Goal: Task Accomplishment & Management: Manage account settings

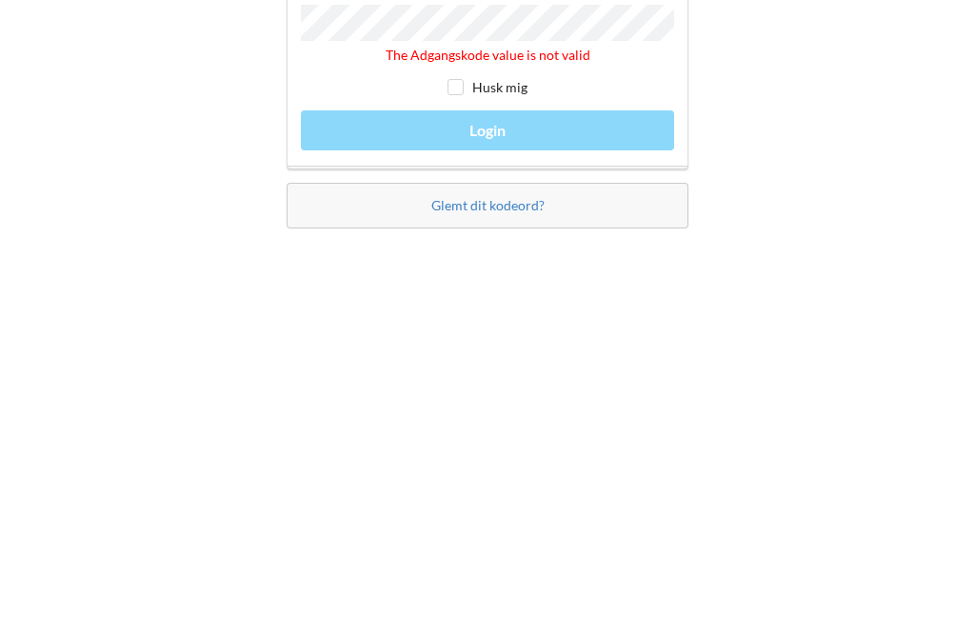
click at [519, 447] on link "Glemt dit kodeord?" at bounding box center [487, 455] width 113 height 16
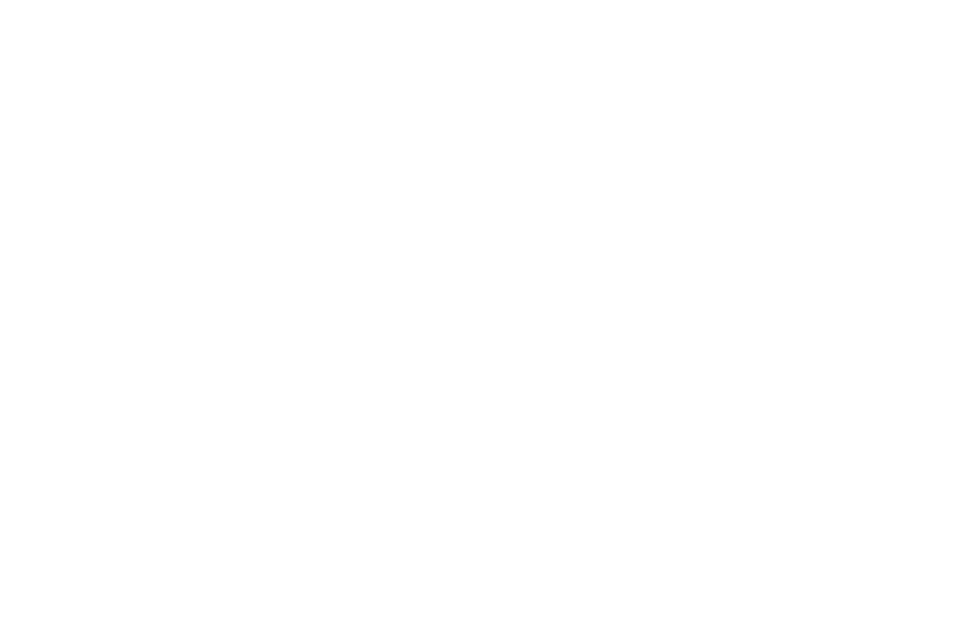
scroll to position [61, 0]
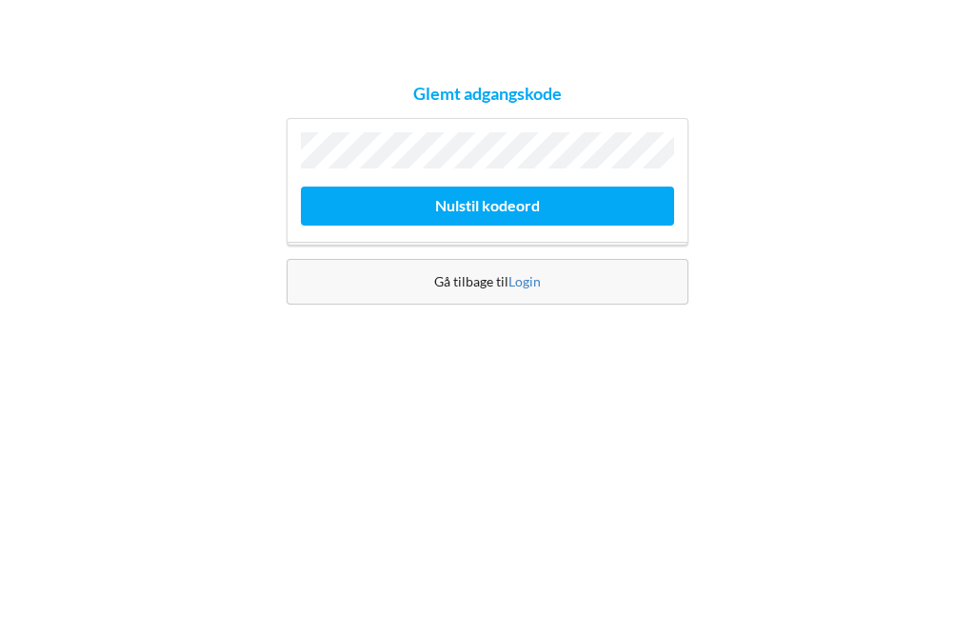
click at [518, 308] on button "Nulstil kodeord" at bounding box center [487, 327] width 373 height 39
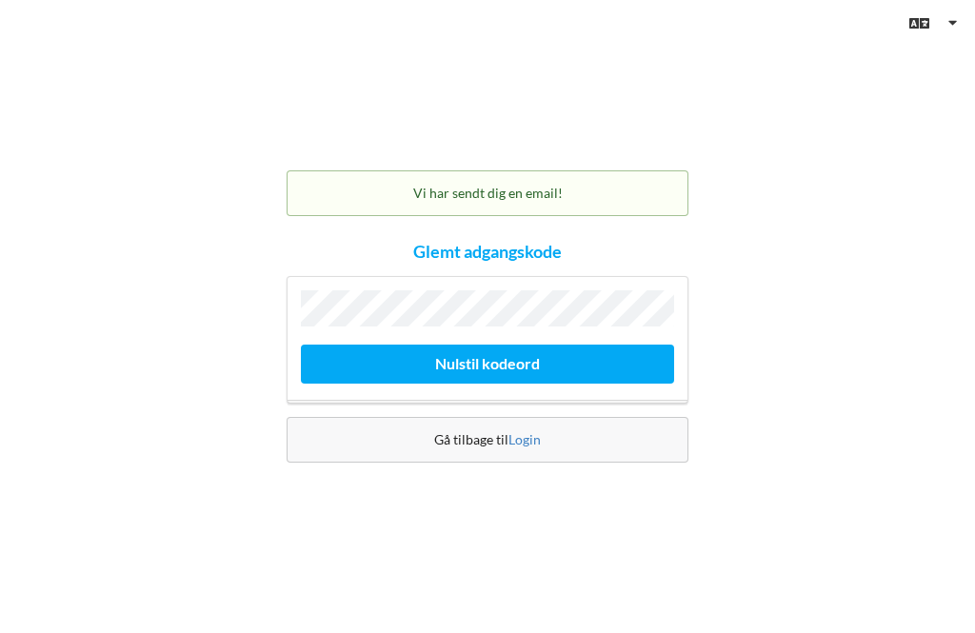
click at [534, 431] on link "Login" at bounding box center [524, 439] width 32 height 16
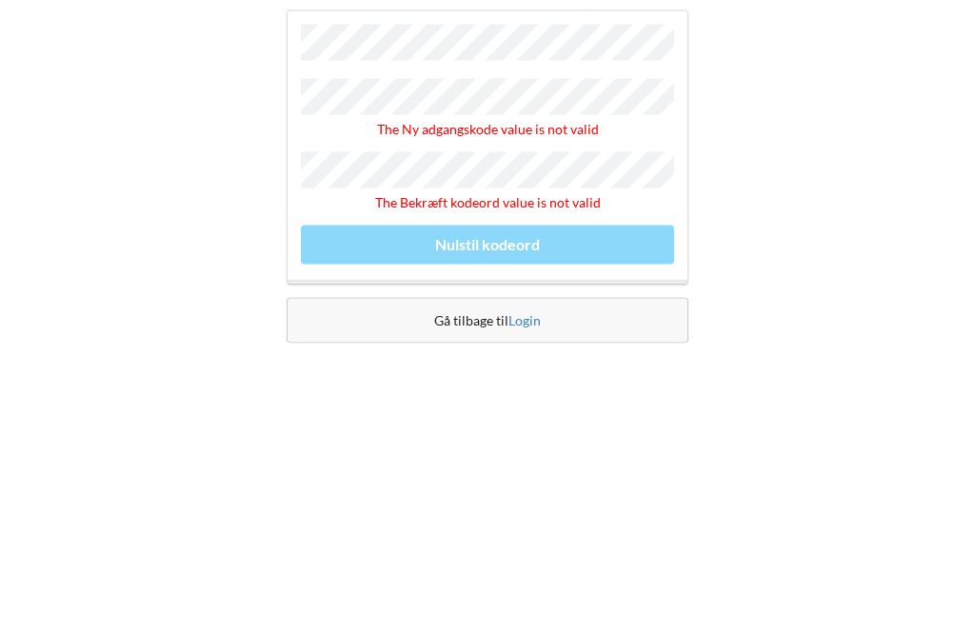
scroll to position [61, 0]
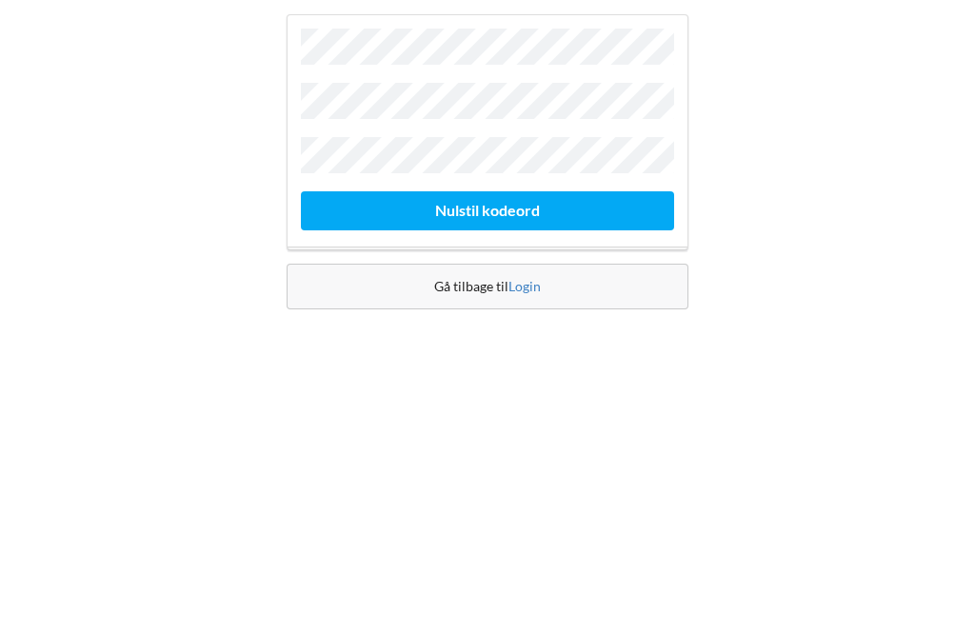
click at [487, 363] on button "Nulstil kodeord" at bounding box center [487, 382] width 373 height 39
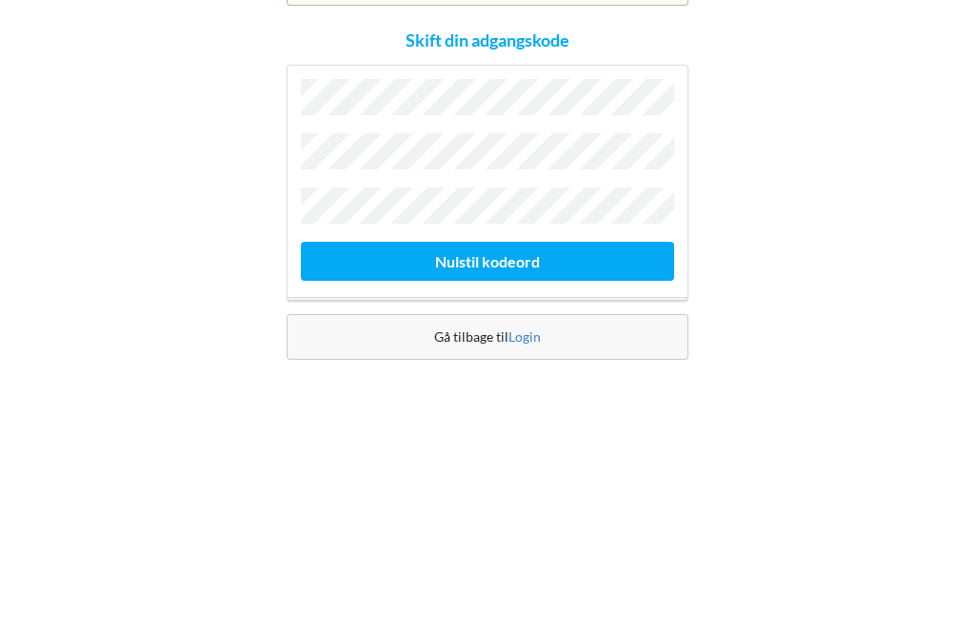
click at [543, 413] on button "Nulstil kodeord" at bounding box center [487, 432] width 373 height 39
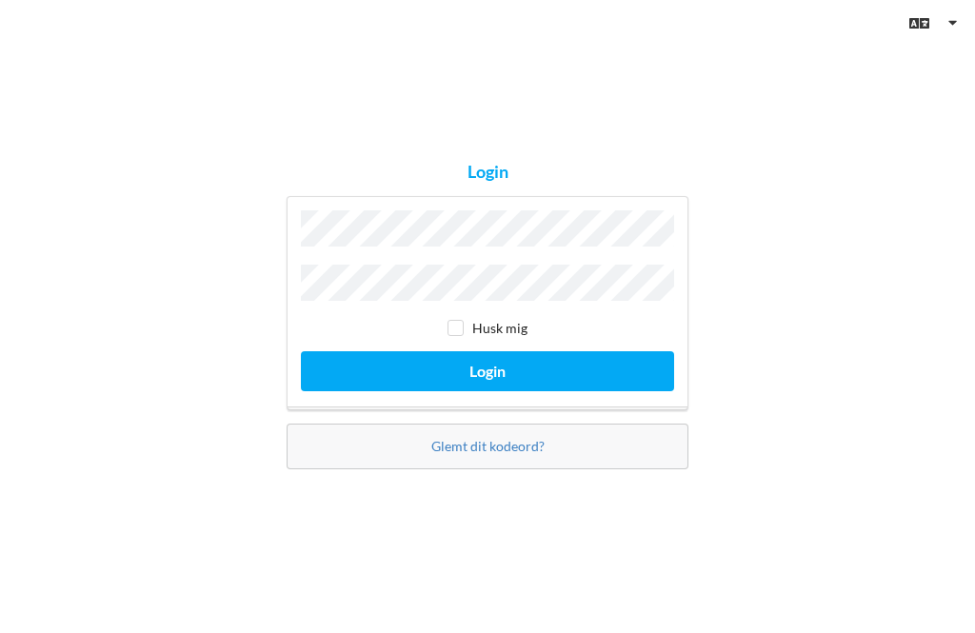
click at [487, 351] on button "Login" at bounding box center [487, 370] width 373 height 39
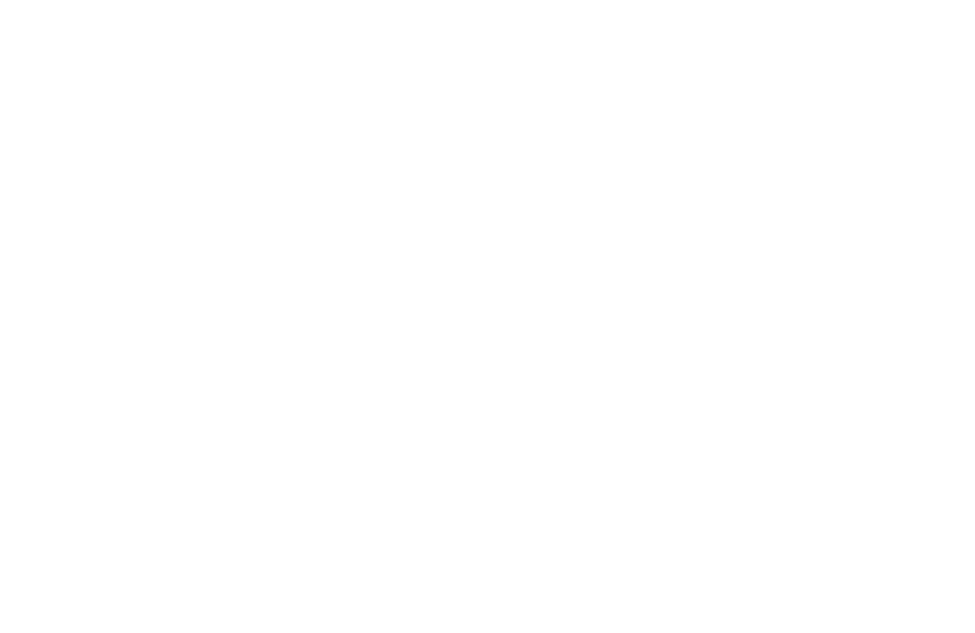
scroll to position [10, 0]
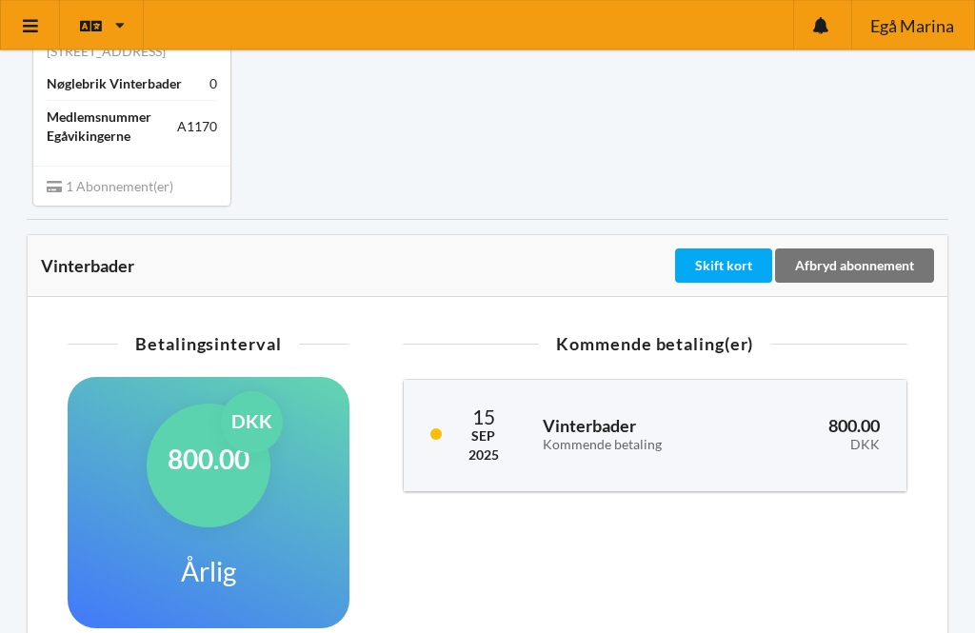
scroll to position [170, 0]
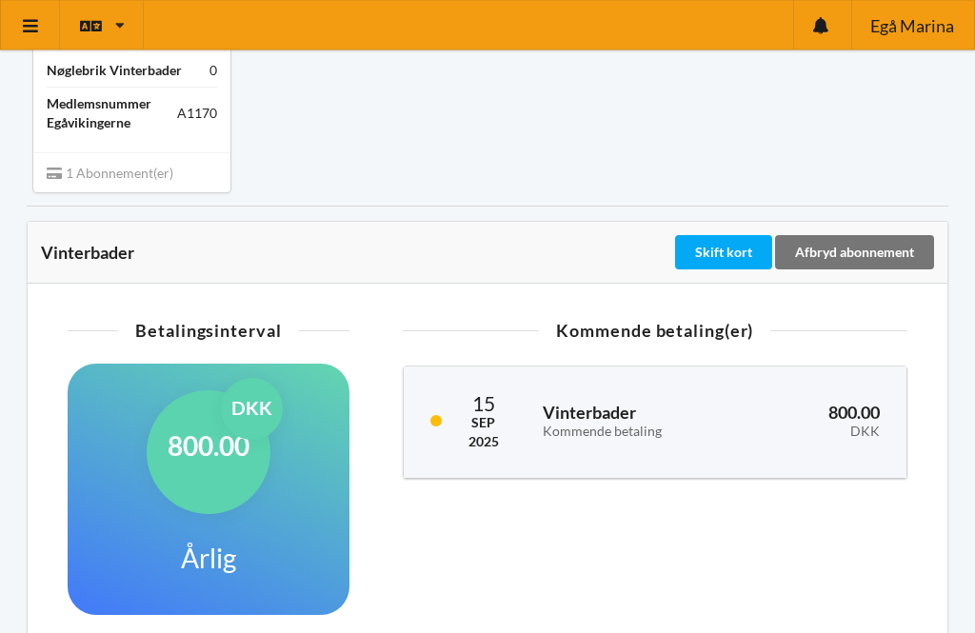
click at [613, 441] on div "Kommende betaling" at bounding box center [636, 432] width 189 height 16
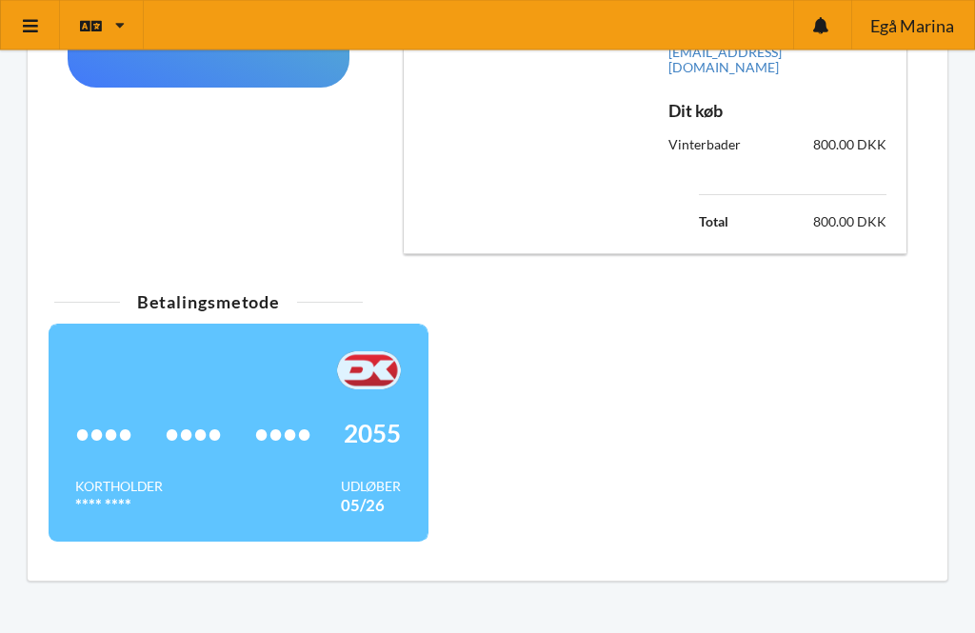
scroll to position [703, 0]
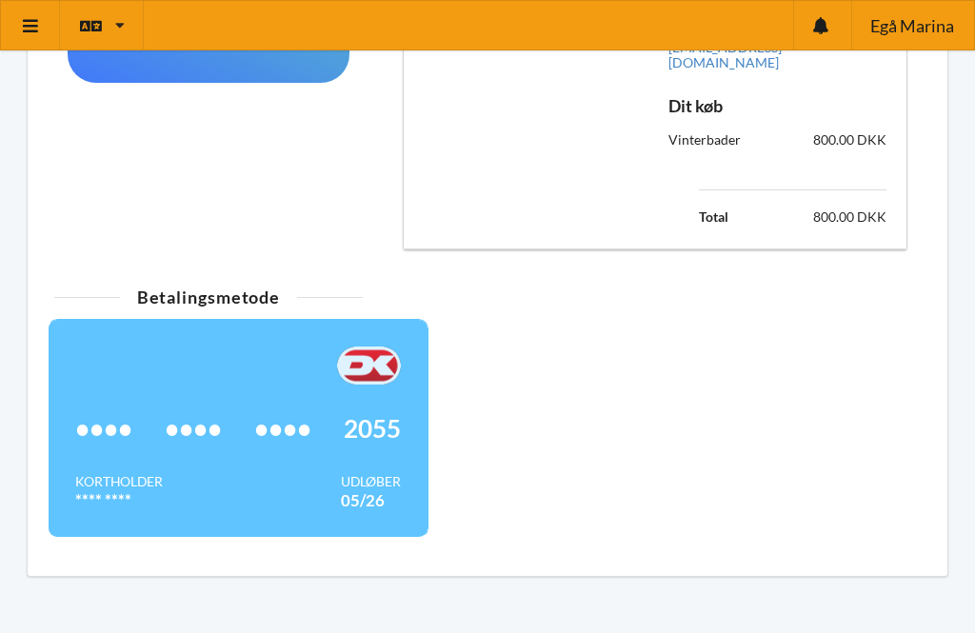
click at [294, 457] on div "•••• •••• •••• 2055" at bounding box center [237, 428] width 325 height 88
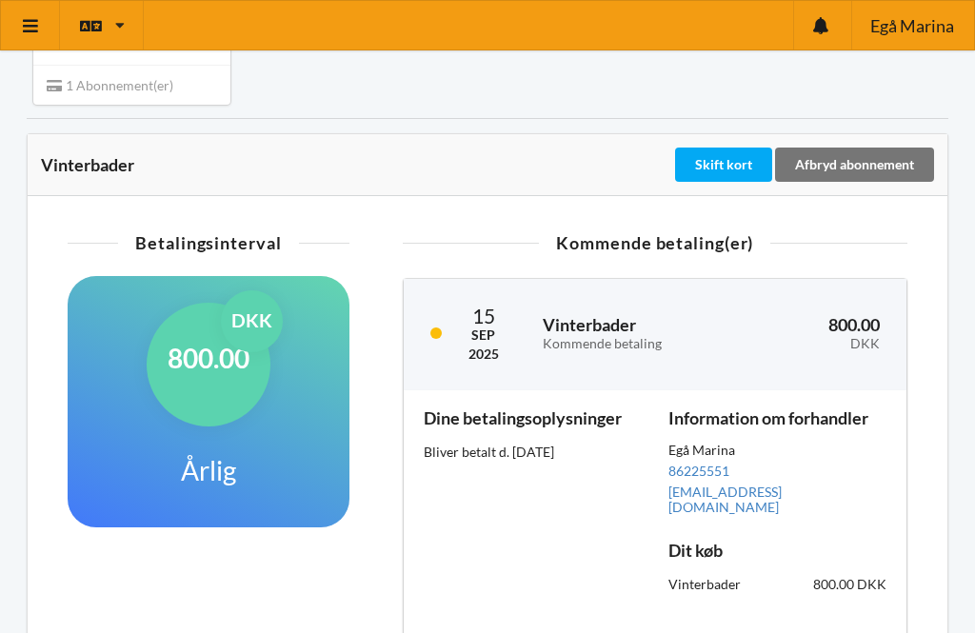
scroll to position [253, 0]
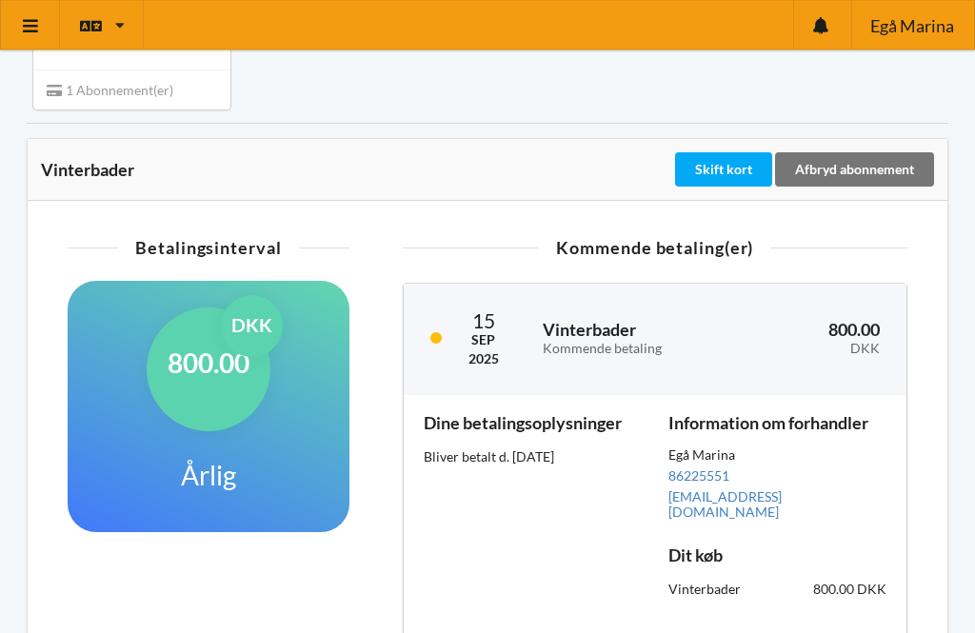
click at [631, 355] on div "Kommende betaling" at bounding box center [636, 350] width 189 height 16
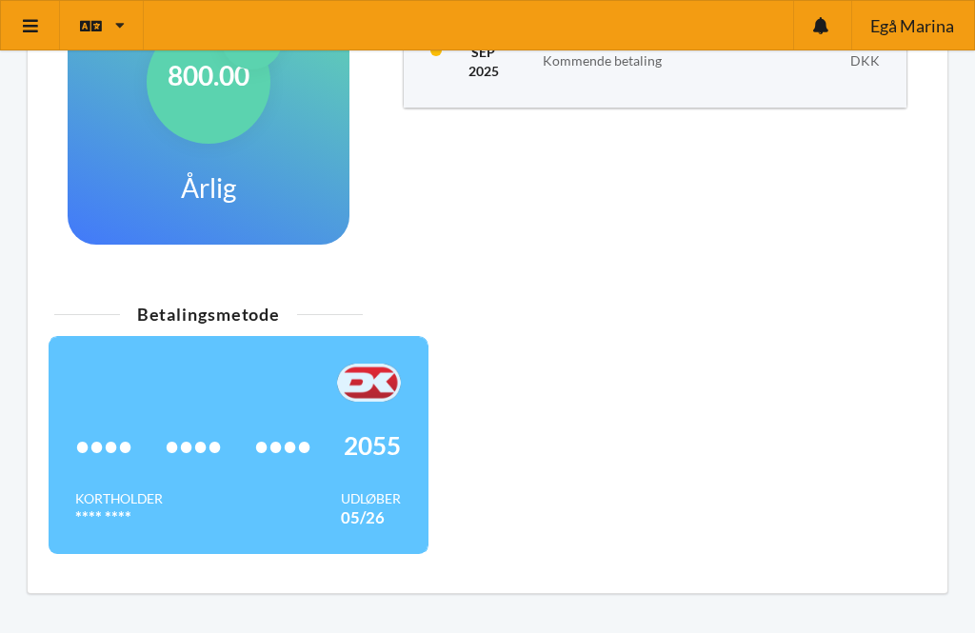
scroll to position [578, 0]
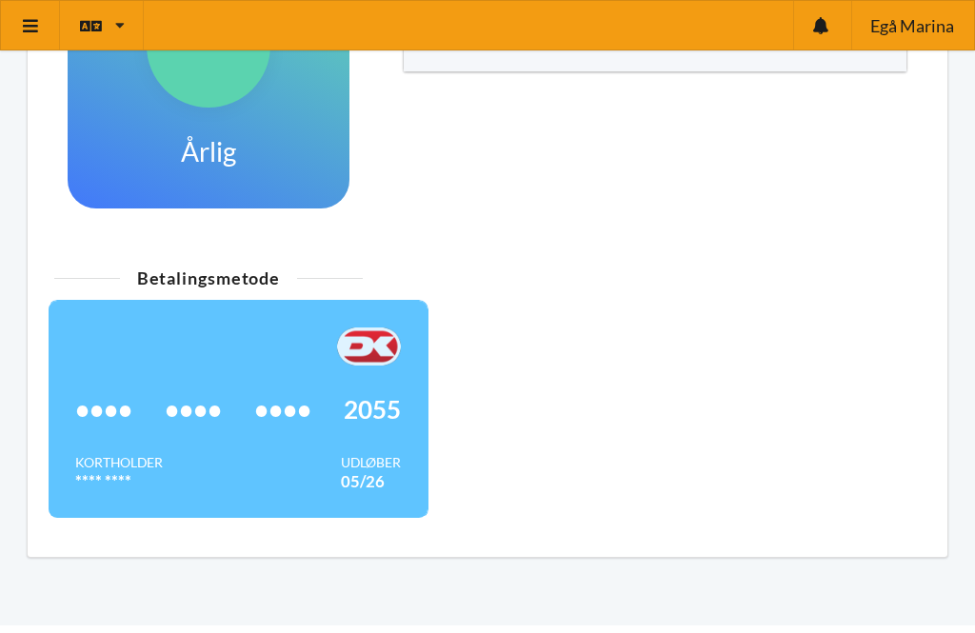
click at [264, 286] on div "Betalingsmetode" at bounding box center [208, 277] width 308 height 17
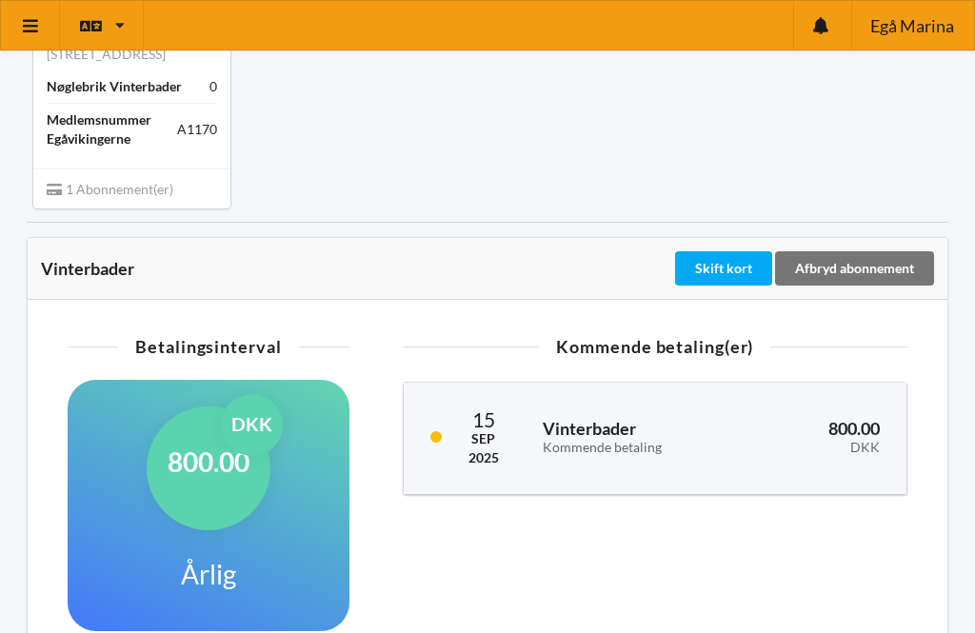
scroll to position [170, 0]
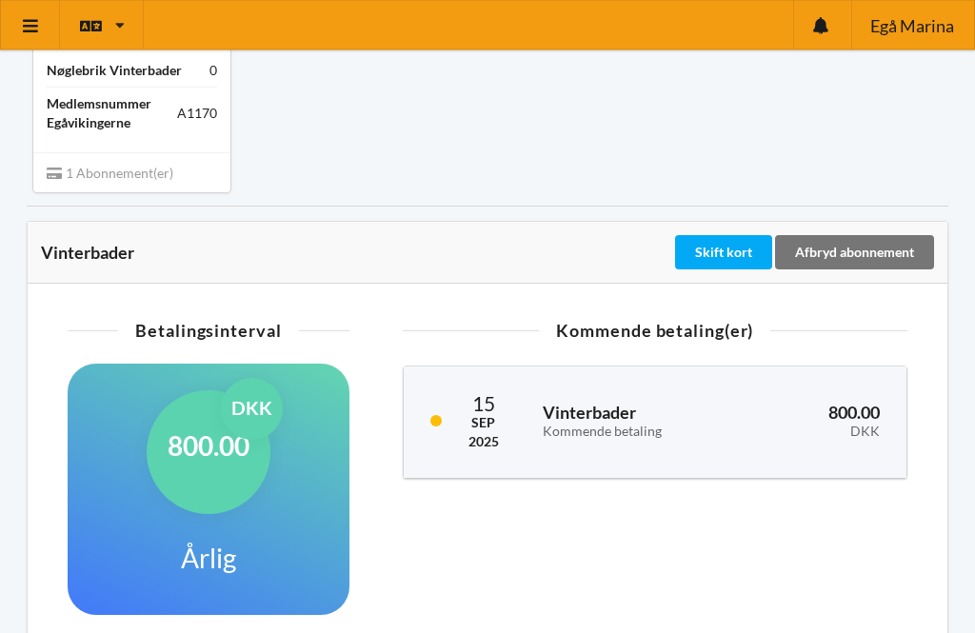
click at [197, 484] on div "800.00 DKK" at bounding box center [209, 453] width 124 height 124
click at [191, 483] on div "800.00 DKK" at bounding box center [209, 453] width 124 height 124
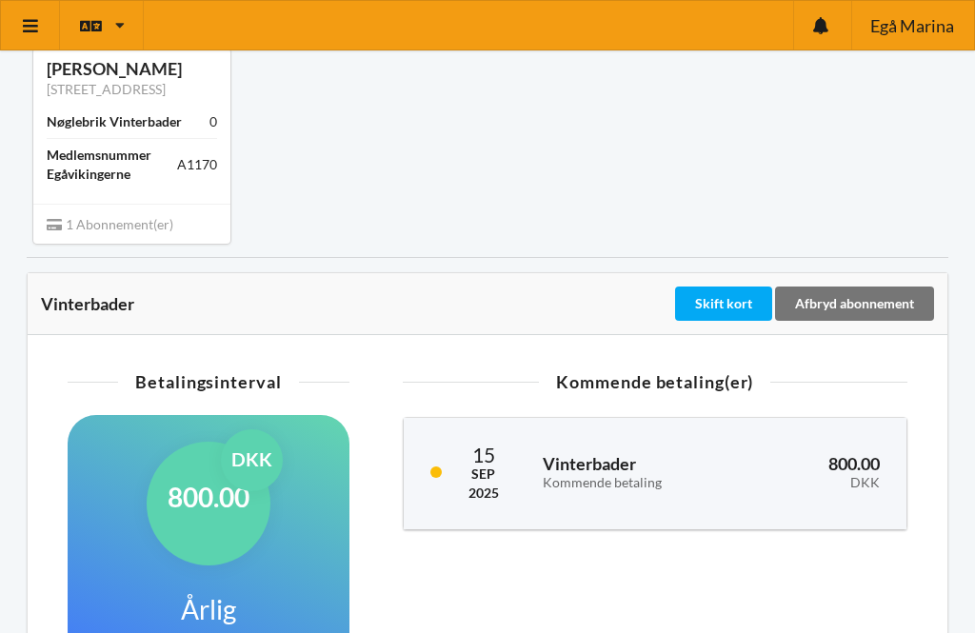
scroll to position [120, 0]
click at [564, 490] on div "Kommende betaling" at bounding box center [636, 483] width 189 height 16
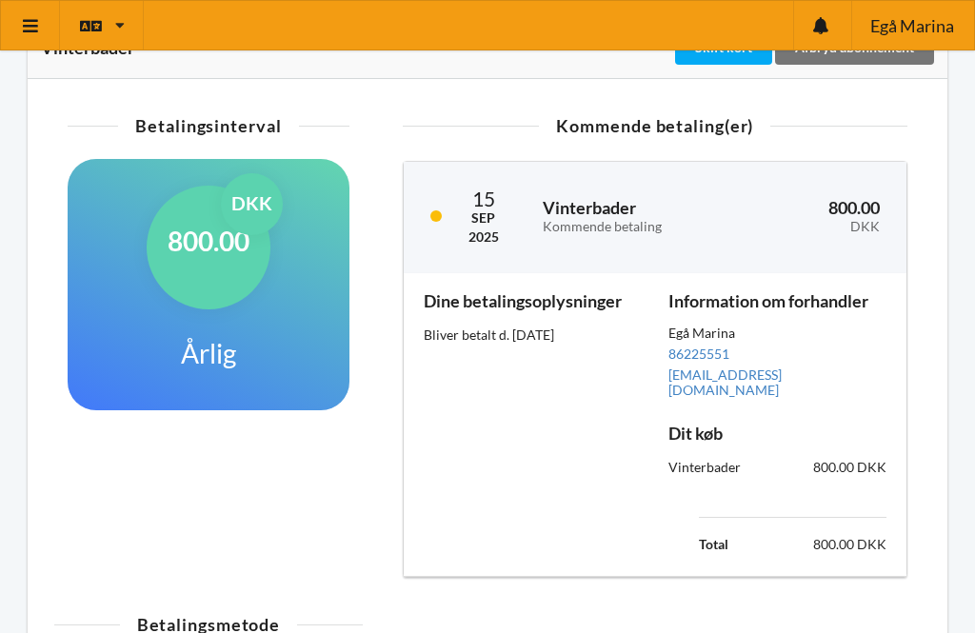
scroll to position [406, 0]
